Goal: Transaction & Acquisition: Purchase product/service

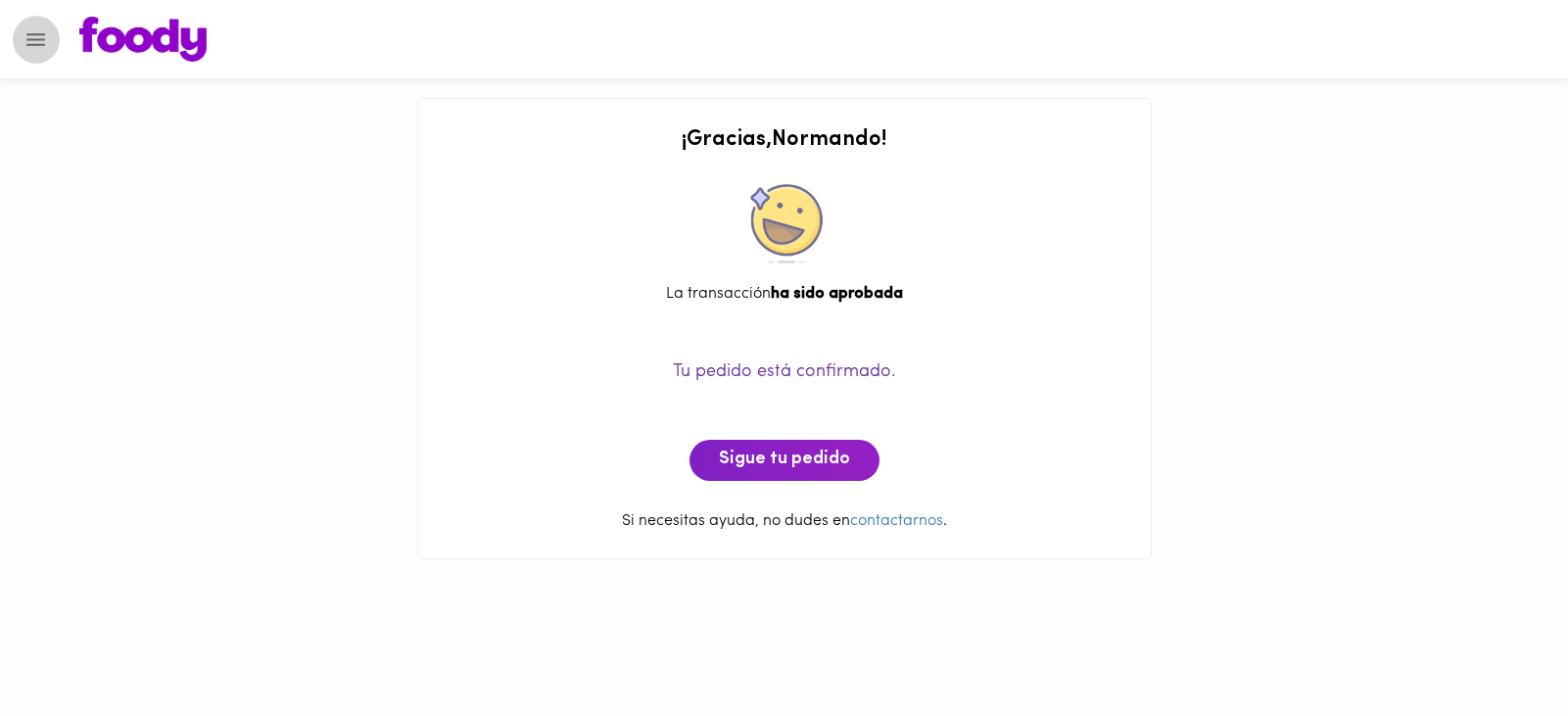
click at [38, 42] on icon "Menu" at bounding box center [36, 39] width 25 height 25
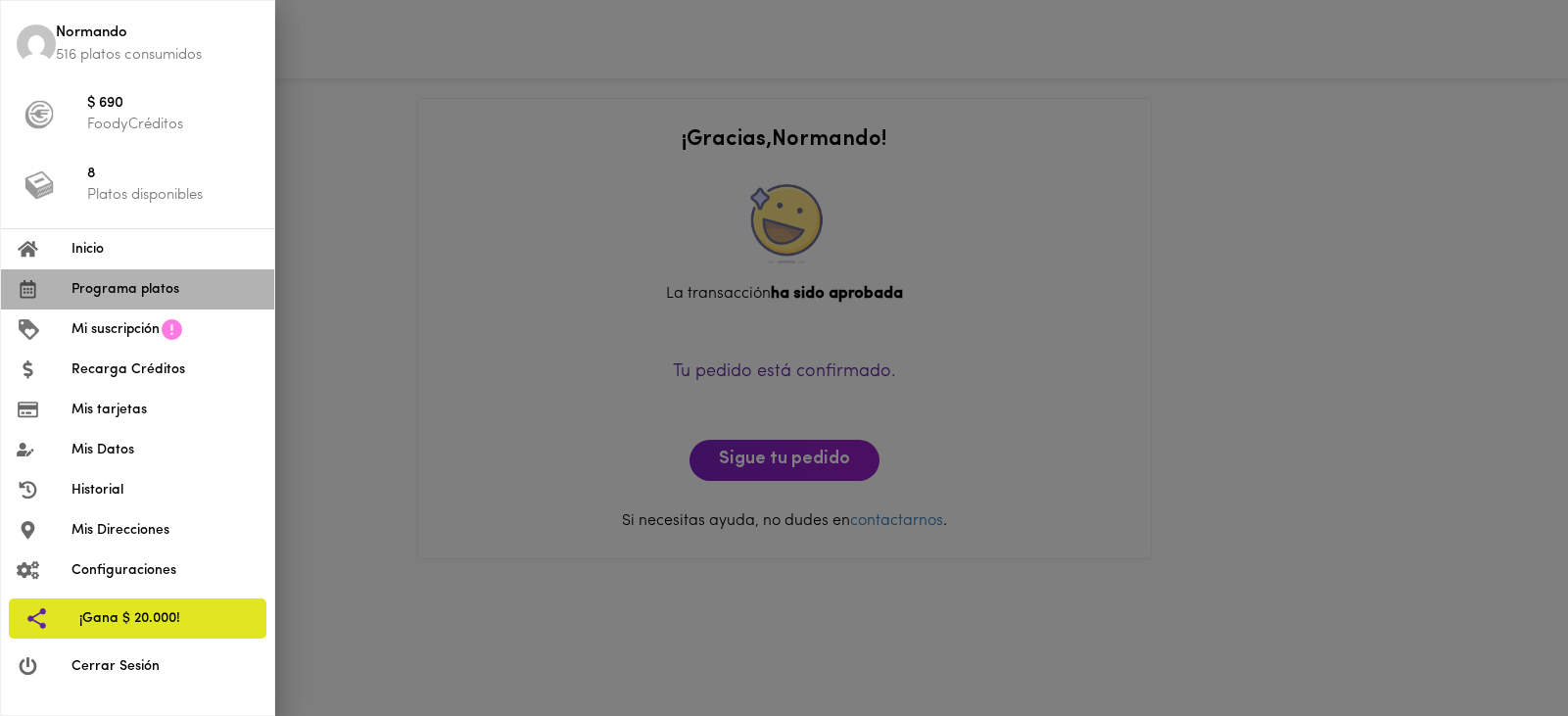
click at [113, 285] on span "Programa platos" at bounding box center [166, 289] width 188 height 21
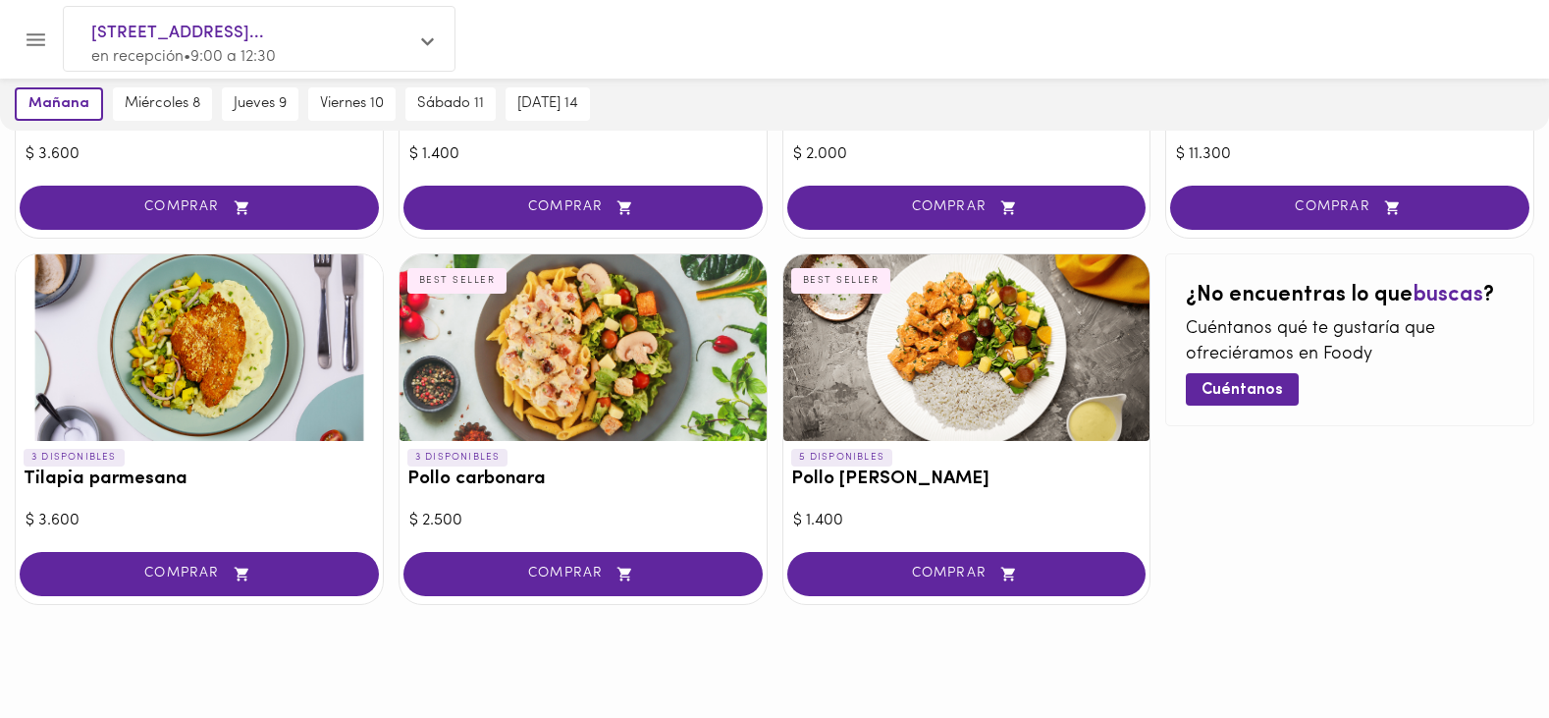
scroll to position [15, 0]
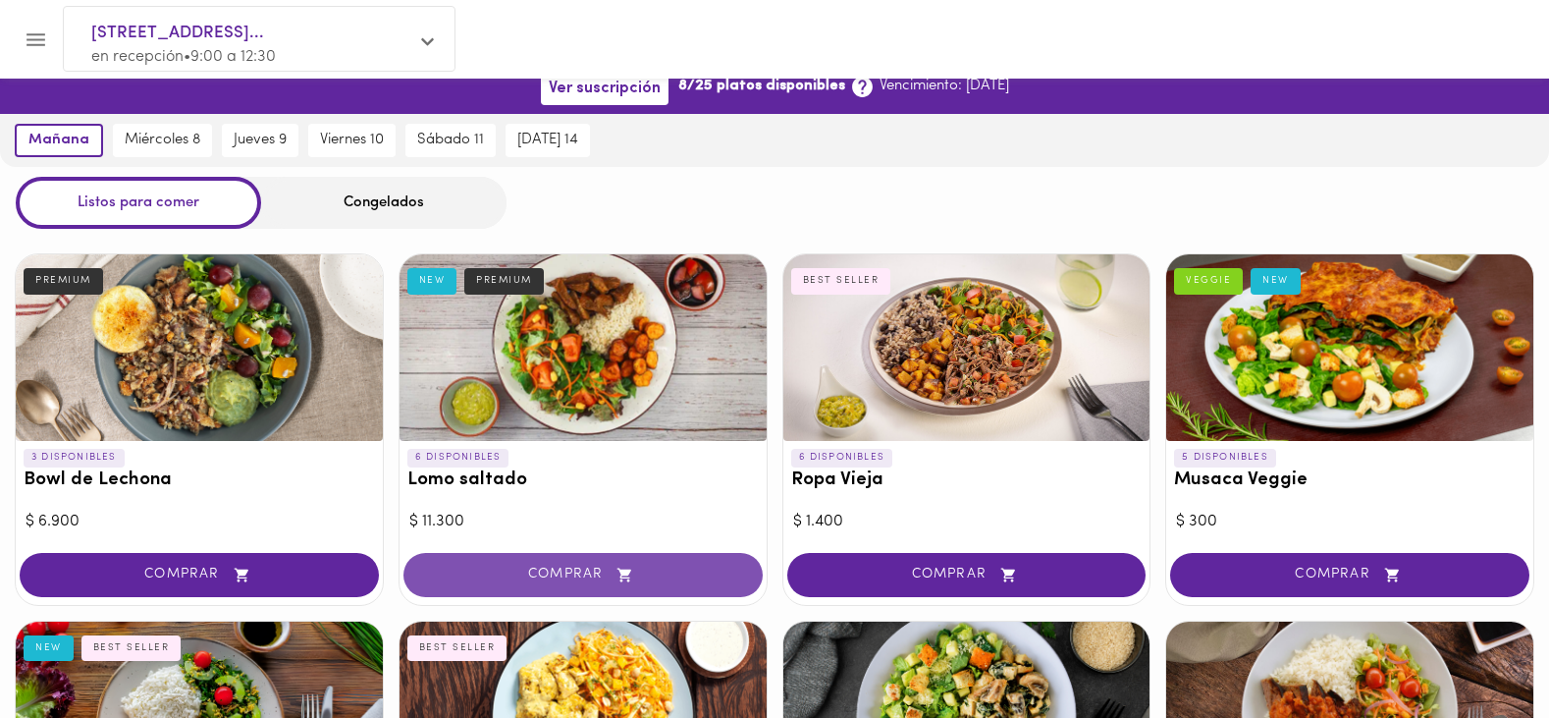
click at [562, 573] on button "COMPRAR" at bounding box center [583, 575] width 359 height 44
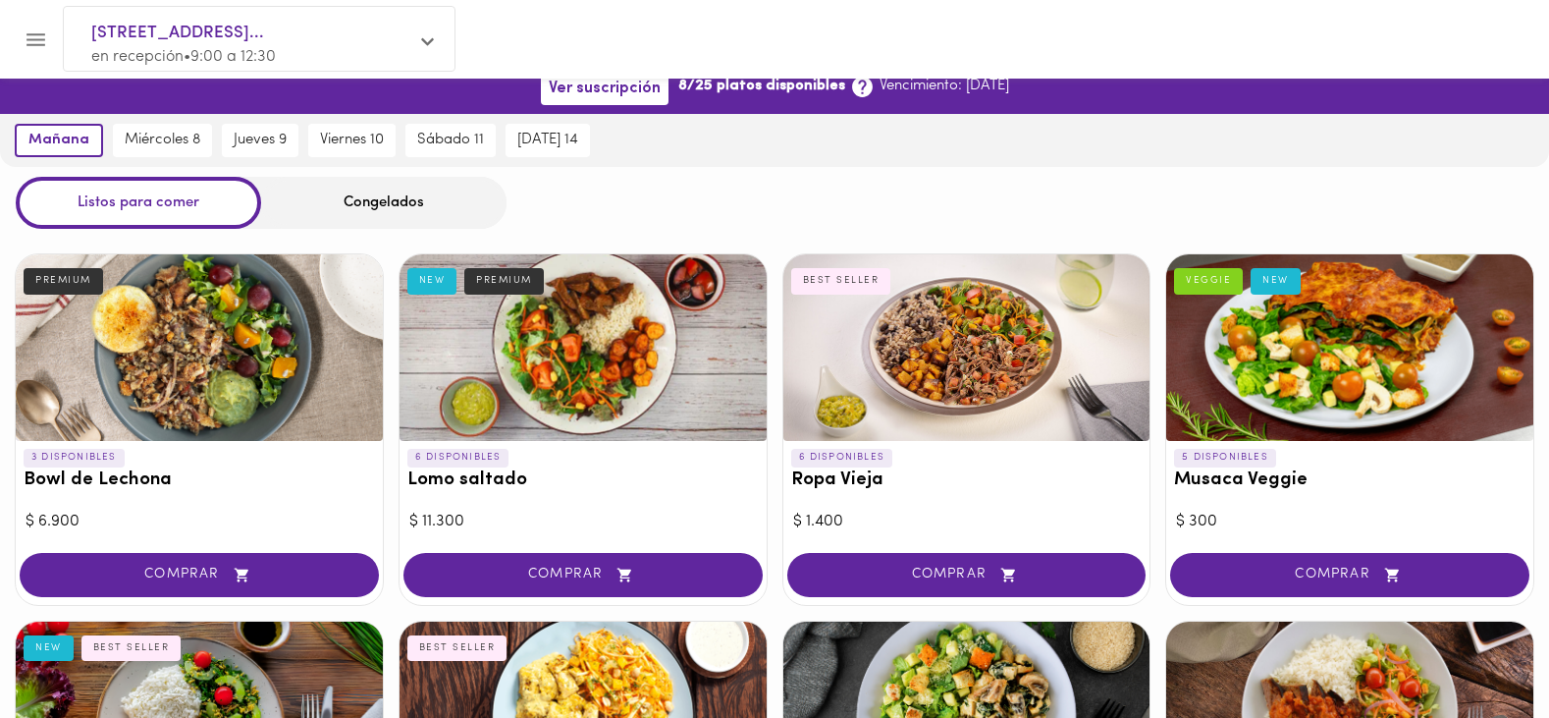
click at [593, 378] on div at bounding box center [774, 359] width 1549 height 718
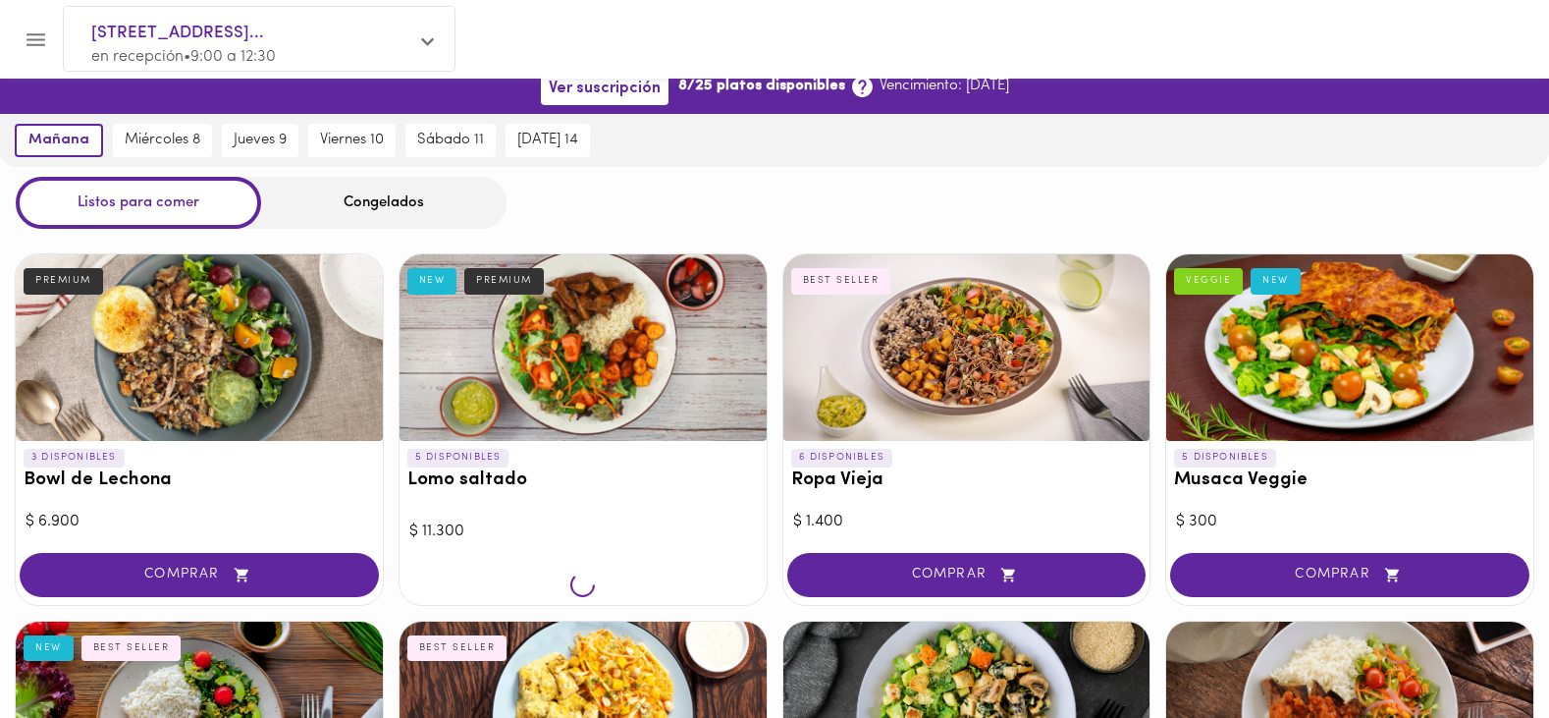
click at [924, 360] on div at bounding box center [967, 347] width 367 height 187
click at [974, 579] on div at bounding box center [774, 359] width 1549 height 718
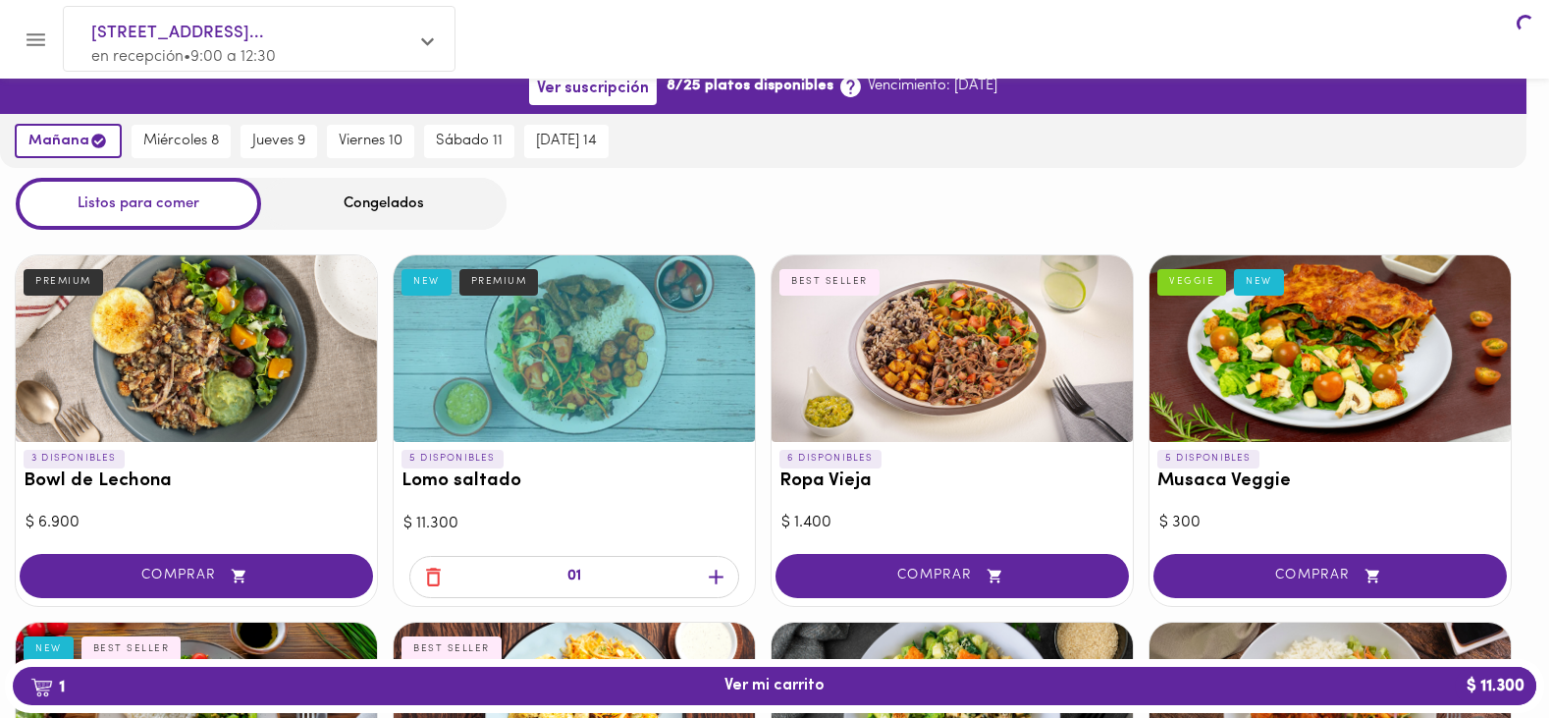
scroll to position [147, 0]
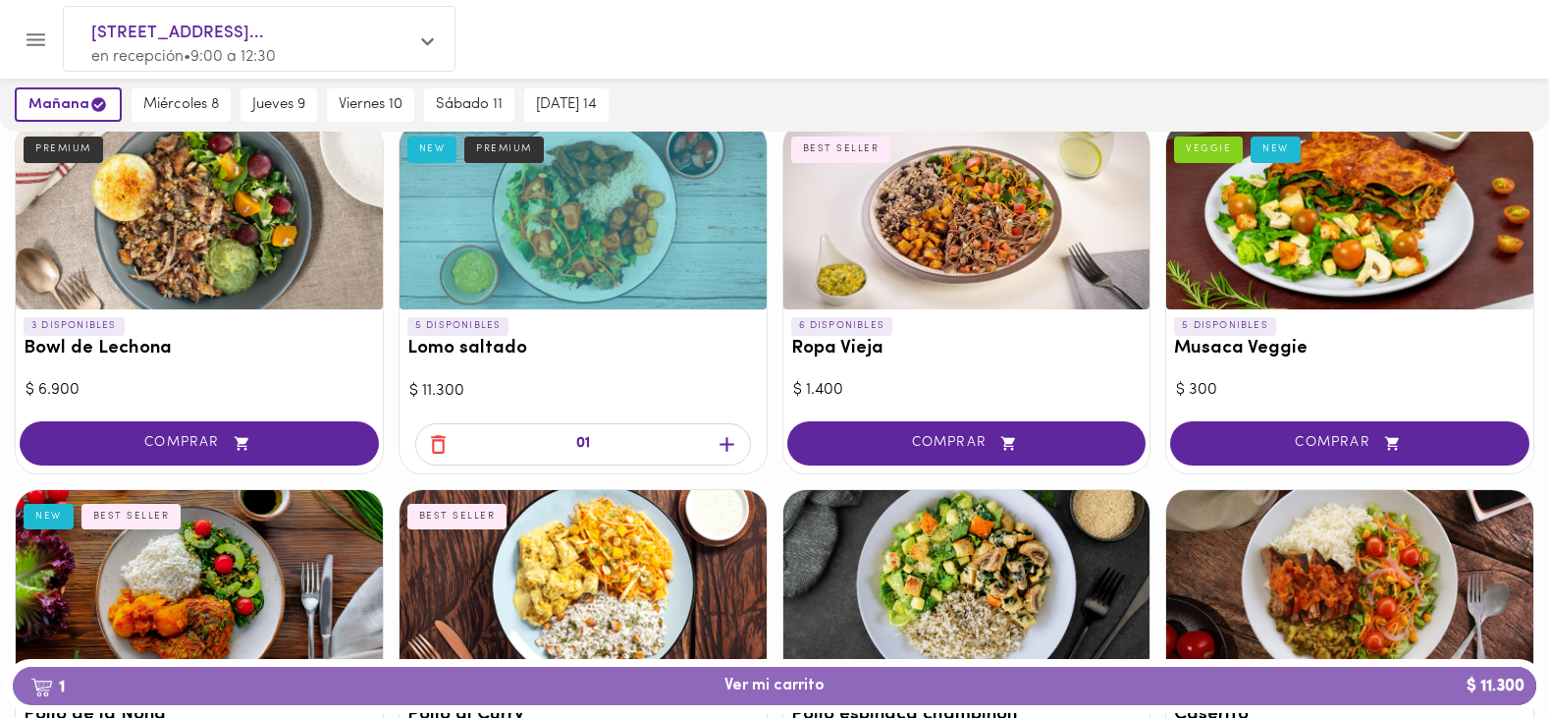
click at [763, 681] on span "1 Ver mi carrito $ 11.300" at bounding box center [775, 685] width 100 height 19
click at [767, 685] on div at bounding box center [774, 359] width 1549 height 718
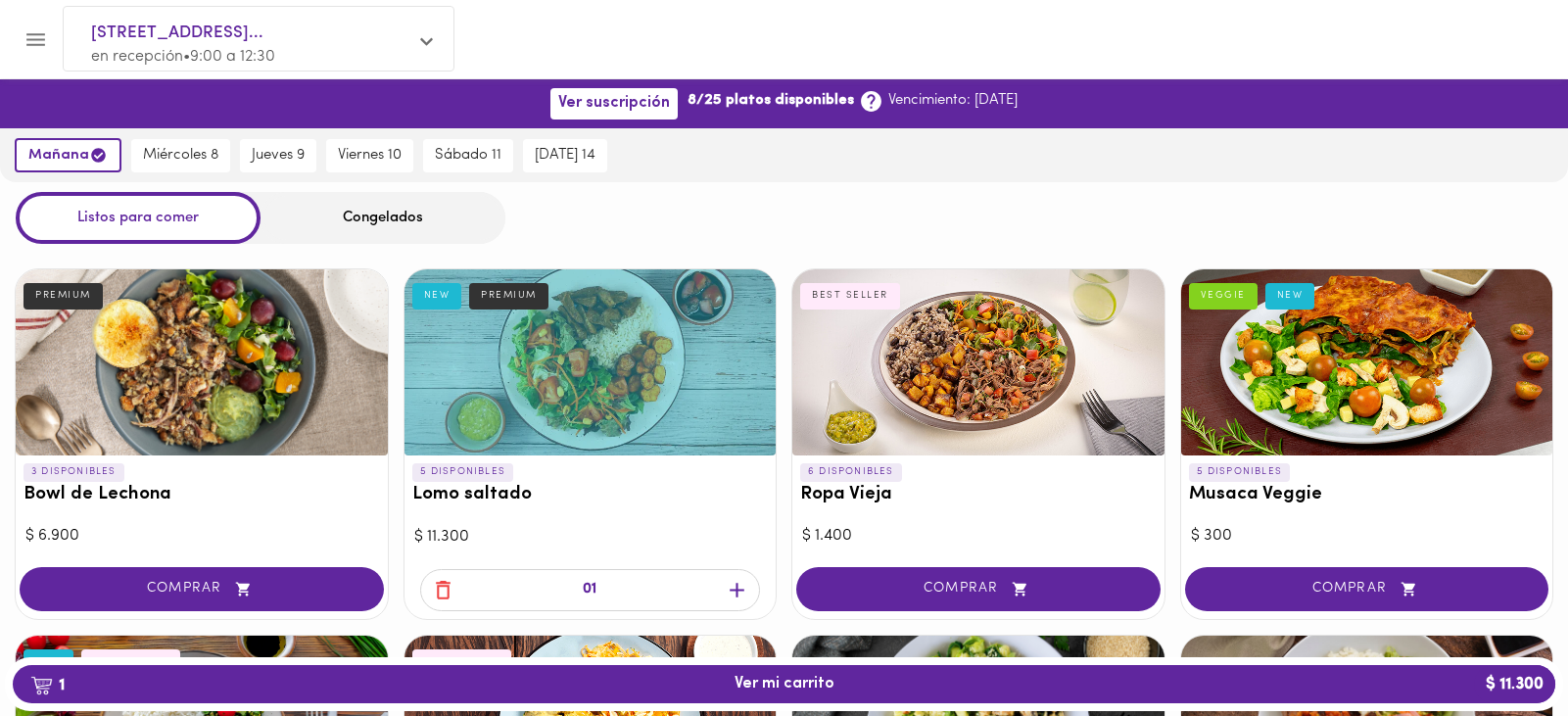
click at [765, 683] on span "1 Ver mi carrito $ 11.300" at bounding box center [784, 683] width 100 height 19
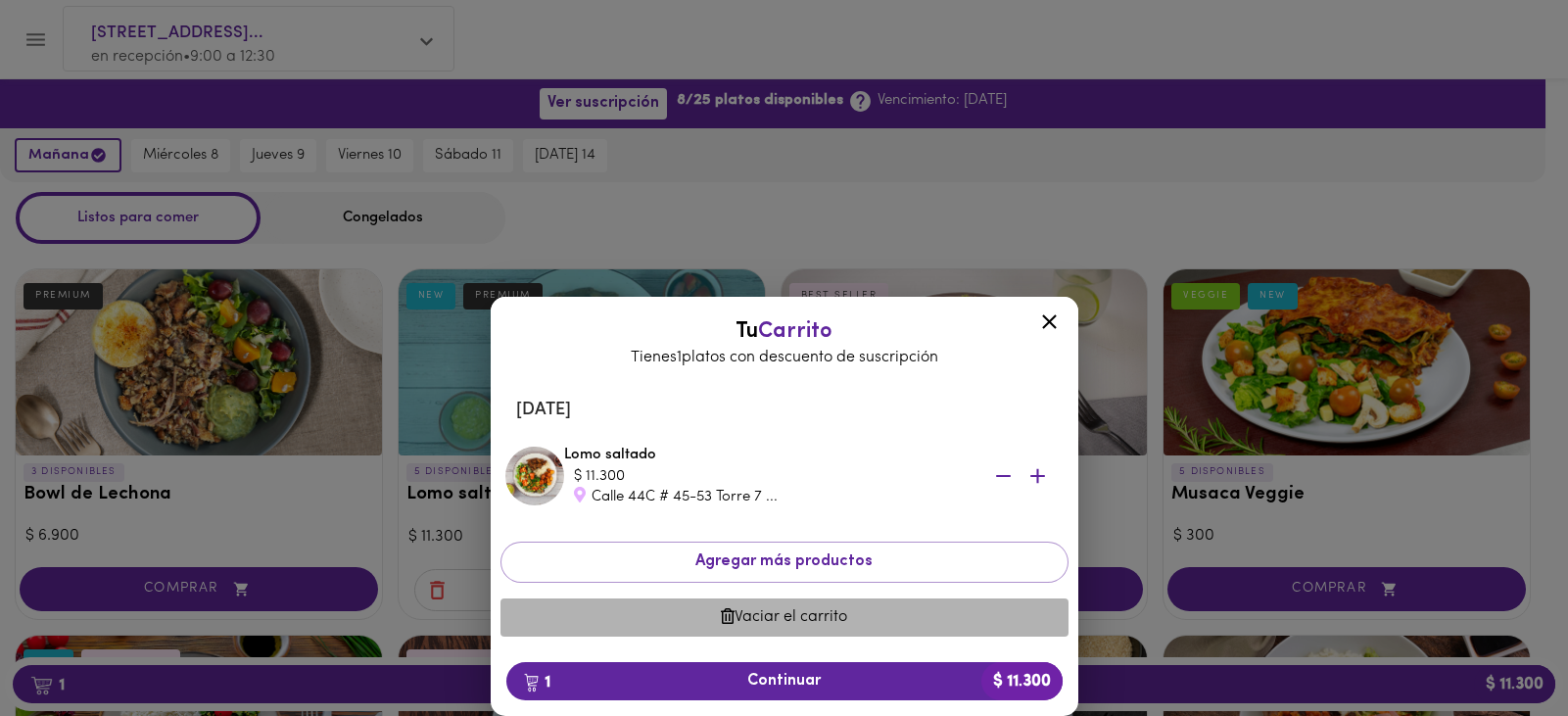
click at [771, 610] on span "Vaciar el carrito" at bounding box center [784, 617] width 537 height 19
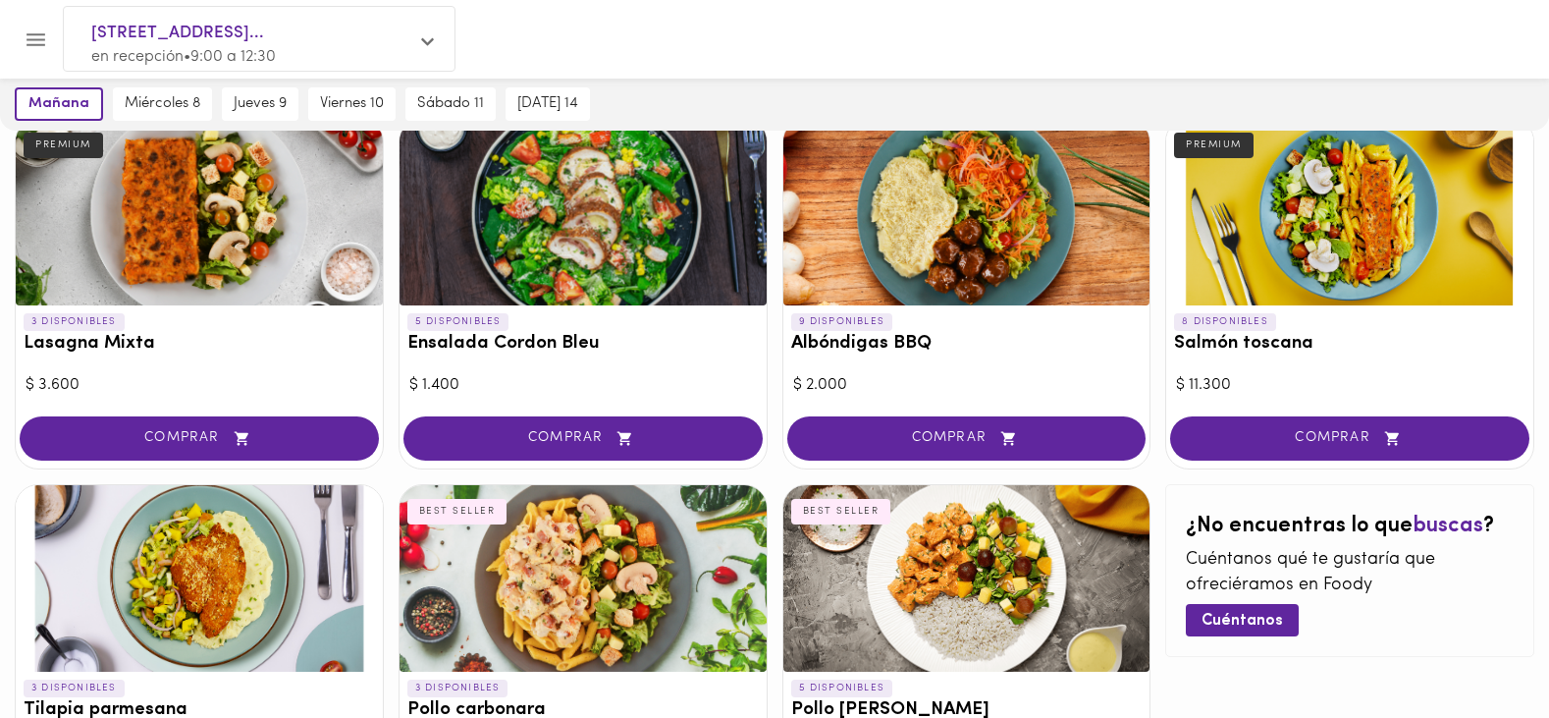
scroll to position [736, 0]
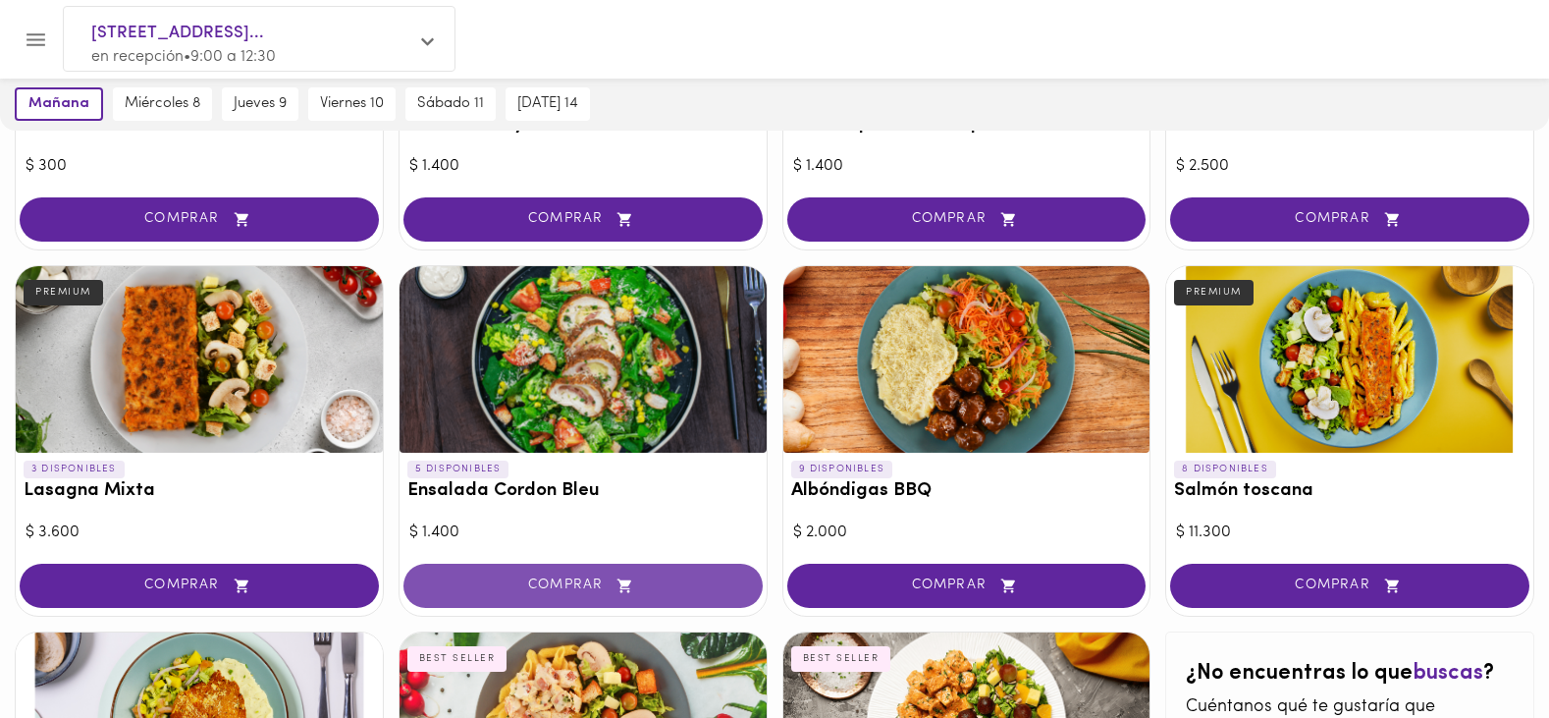
click at [554, 583] on span "COMPRAR" at bounding box center [583, 585] width 310 height 17
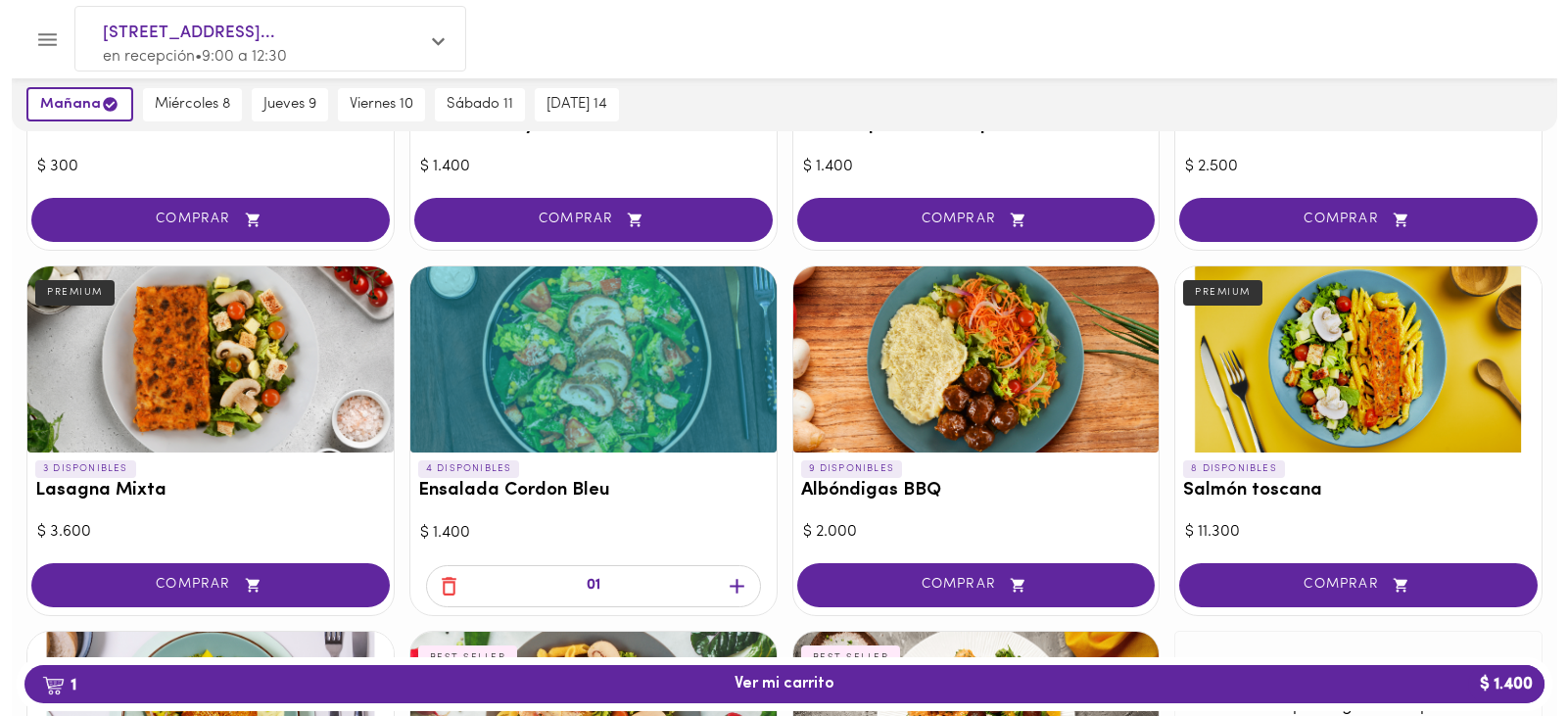
scroll to position [735, 0]
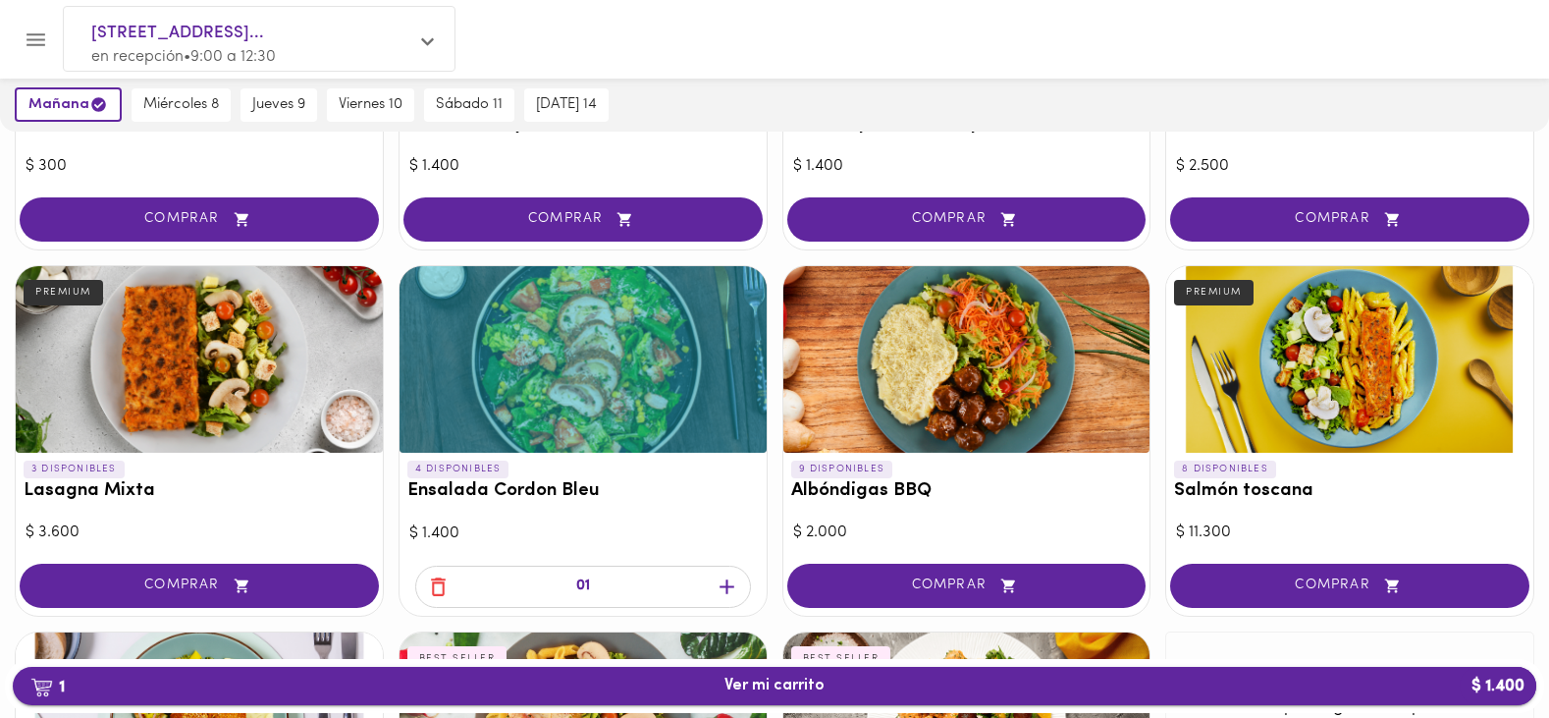
click at [788, 682] on span "1 Ver mi carrito $ 1.400" at bounding box center [775, 685] width 100 height 19
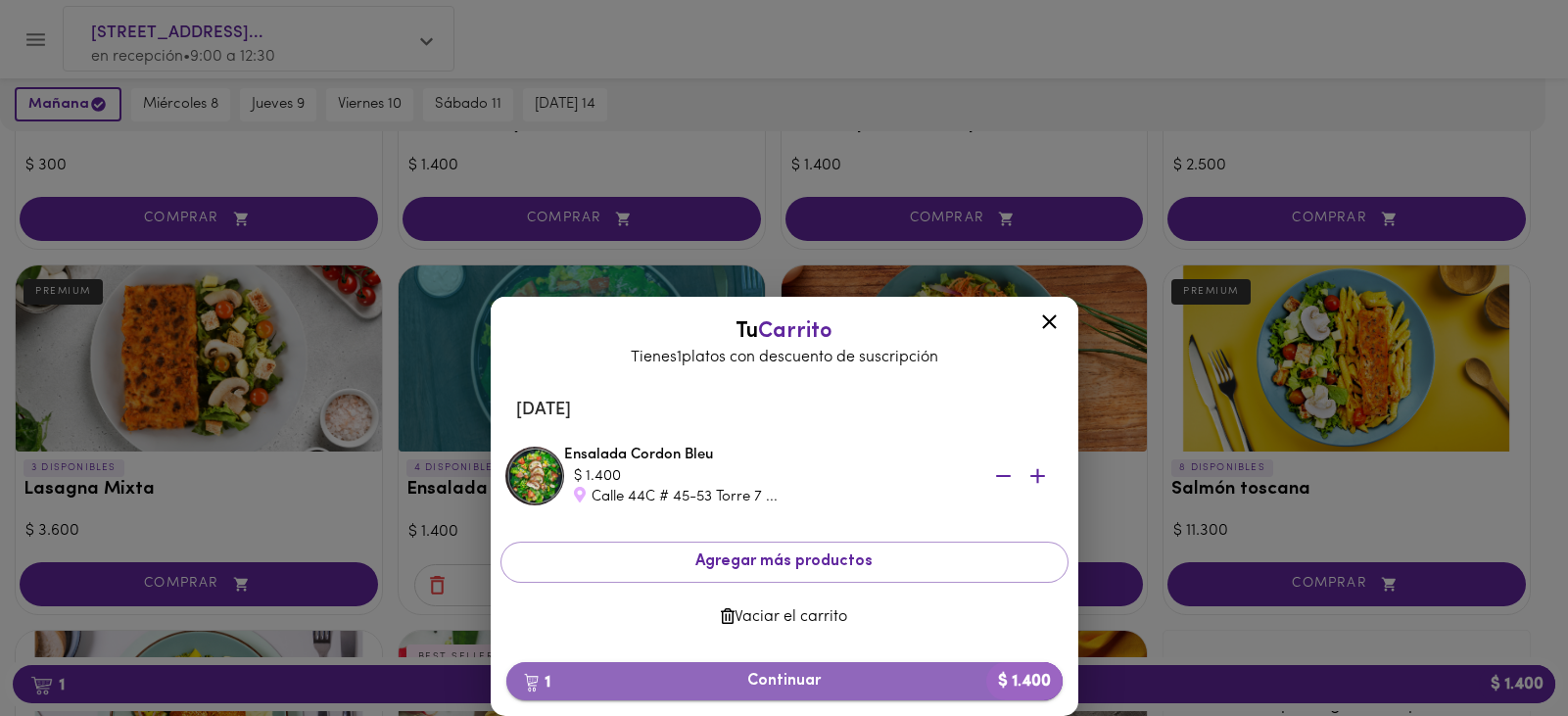
click at [766, 683] on span "1 Continuar $ 1.400" at bounding box center [784, 681] width 525 height 19
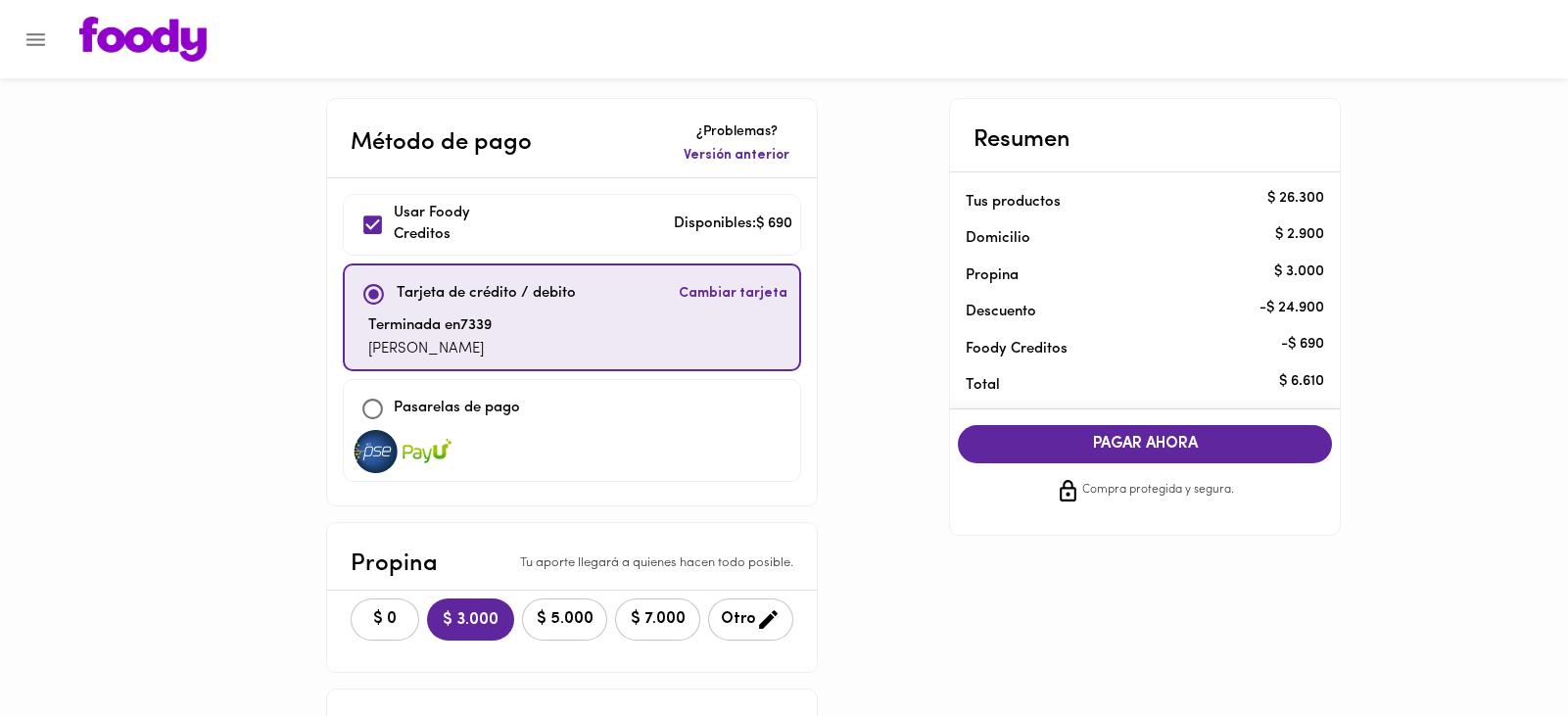
checkbox input "true"
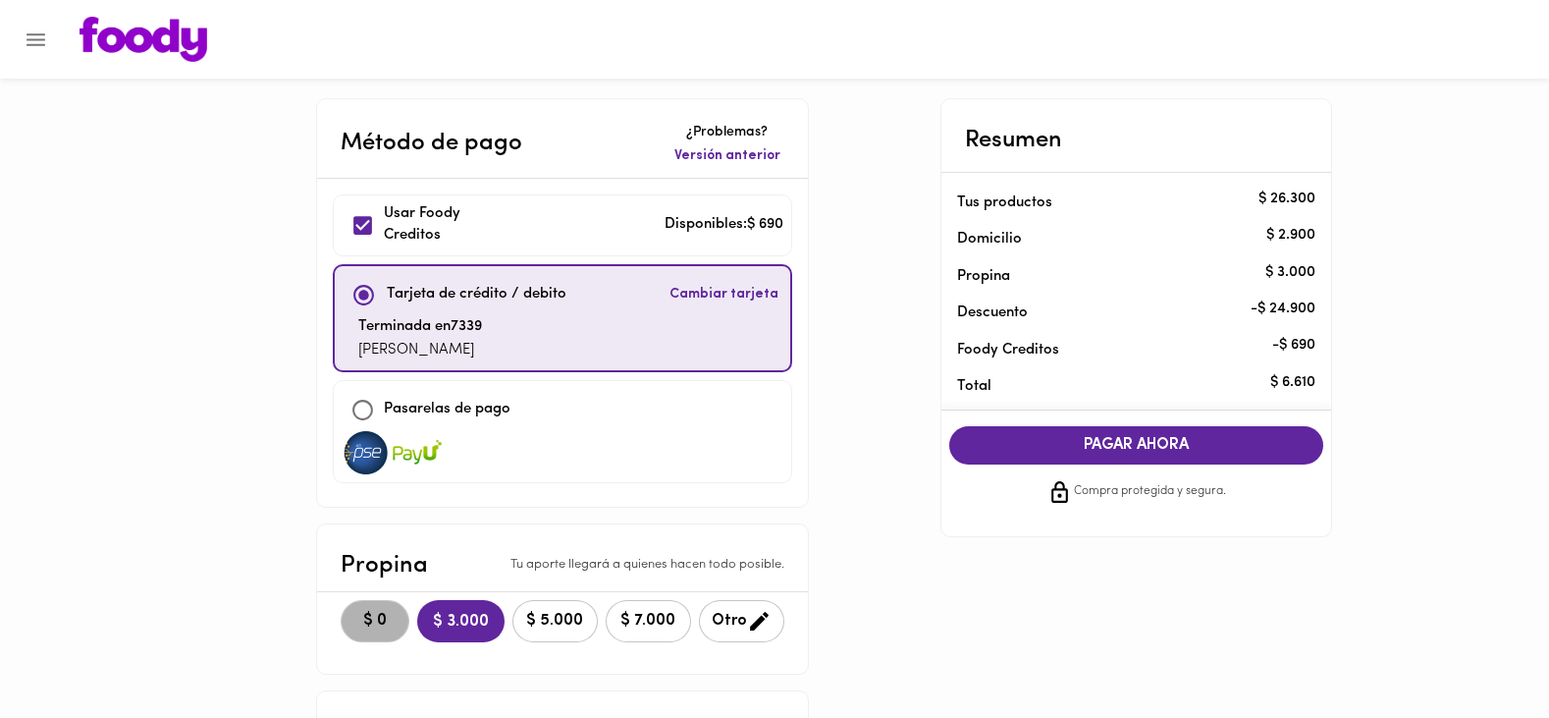
click at [378, 627] on span "$ 0" at bounding box center [374, 621] width 43 height 19
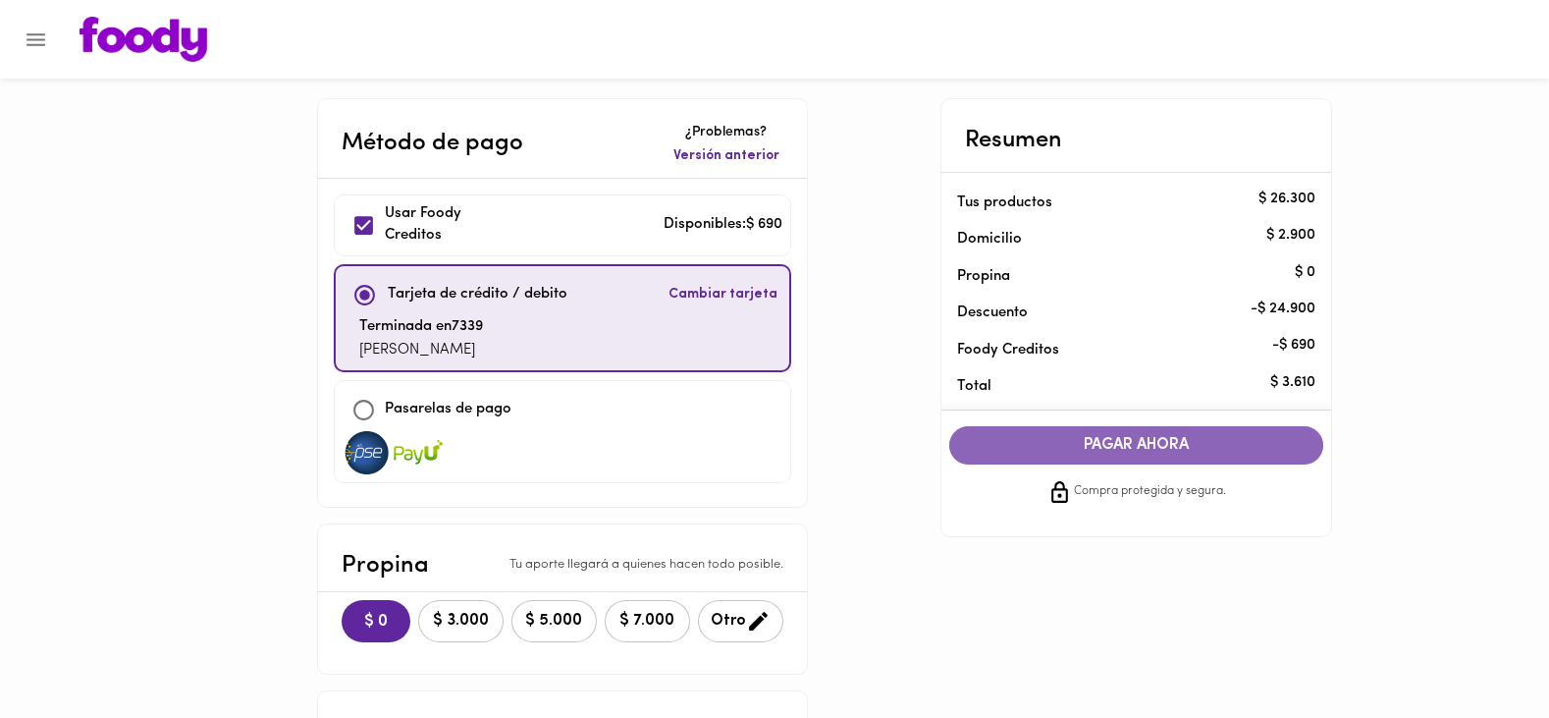
click at [1143, 445] on span "PAGAR AHORA" at bounding box center [1137, 445] width 336 height 19
